Goal: Complete application form: Complete application form

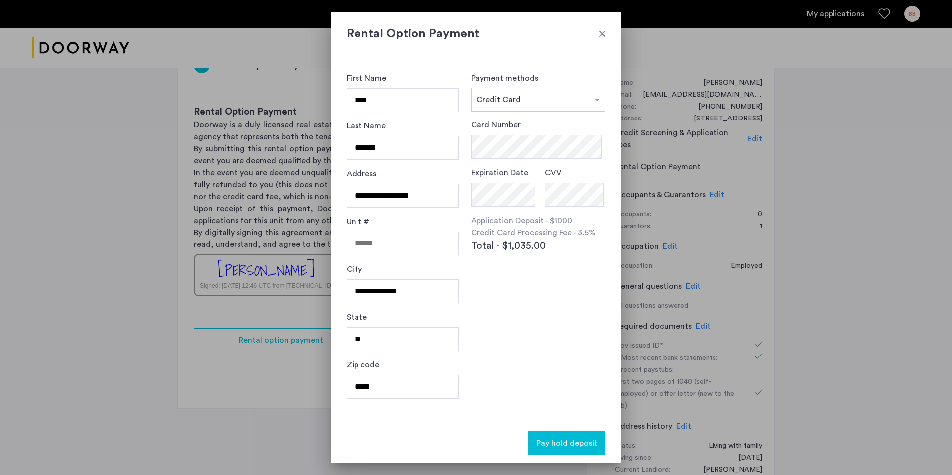
click at [600, 33] on div at bounding box center [603, 34] width 10 height 10
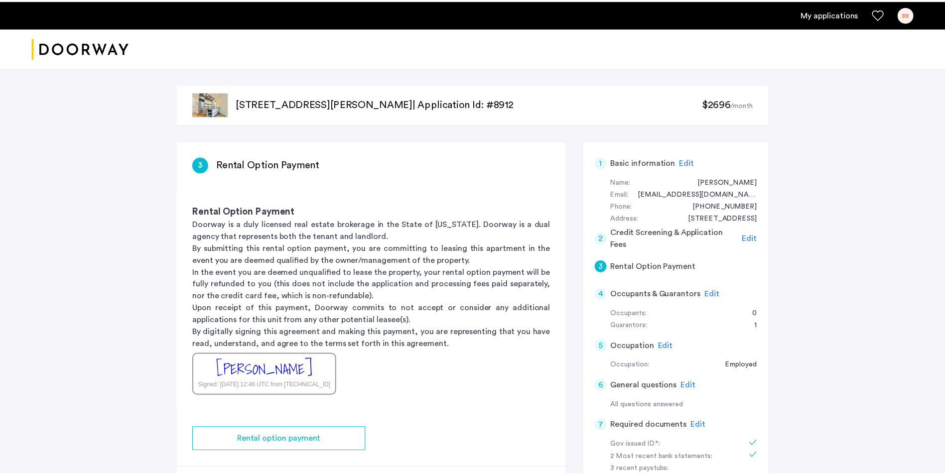
scroll to position [100, 0]
